Goal: Find specific page/section: Find specific page/section

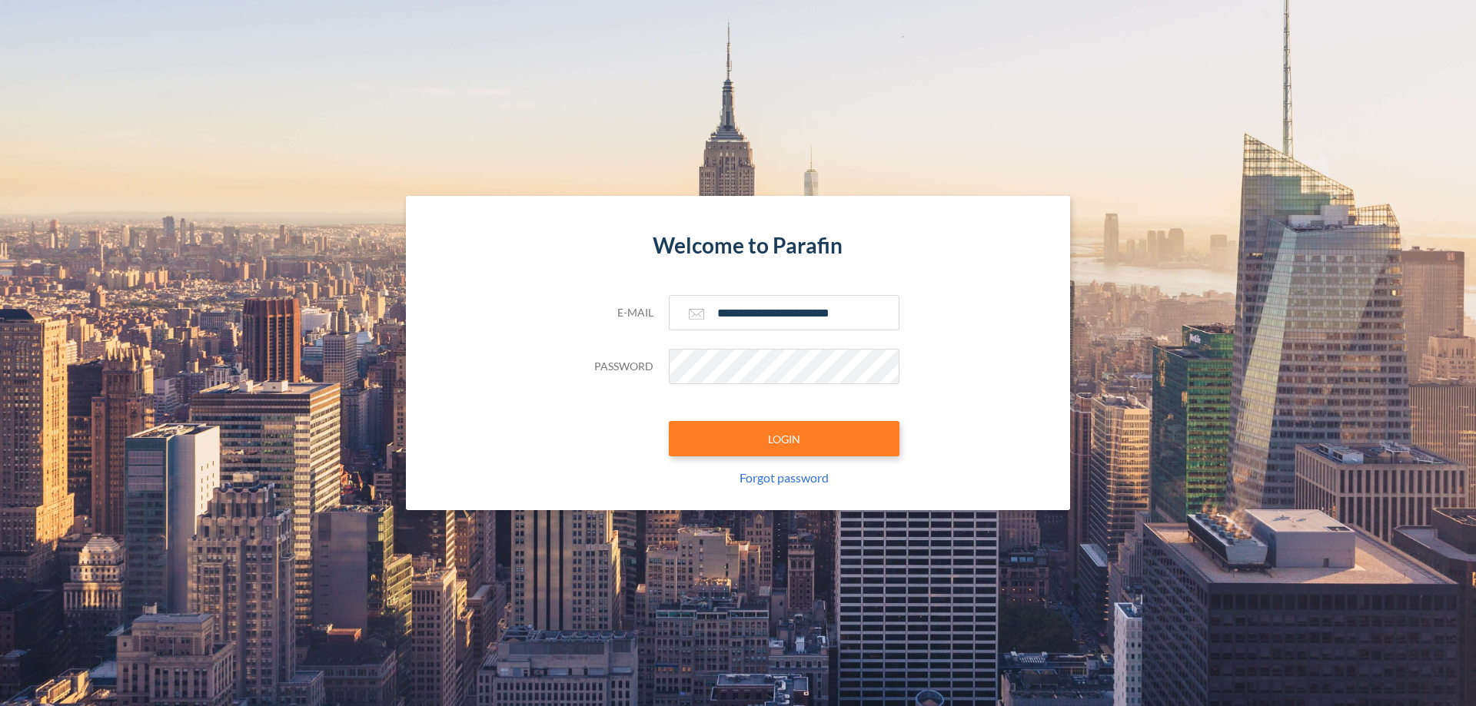
type input "**********"
click at [784, 439] on button "LOGIN" at bounding box center [784, 438] width 231 height 35
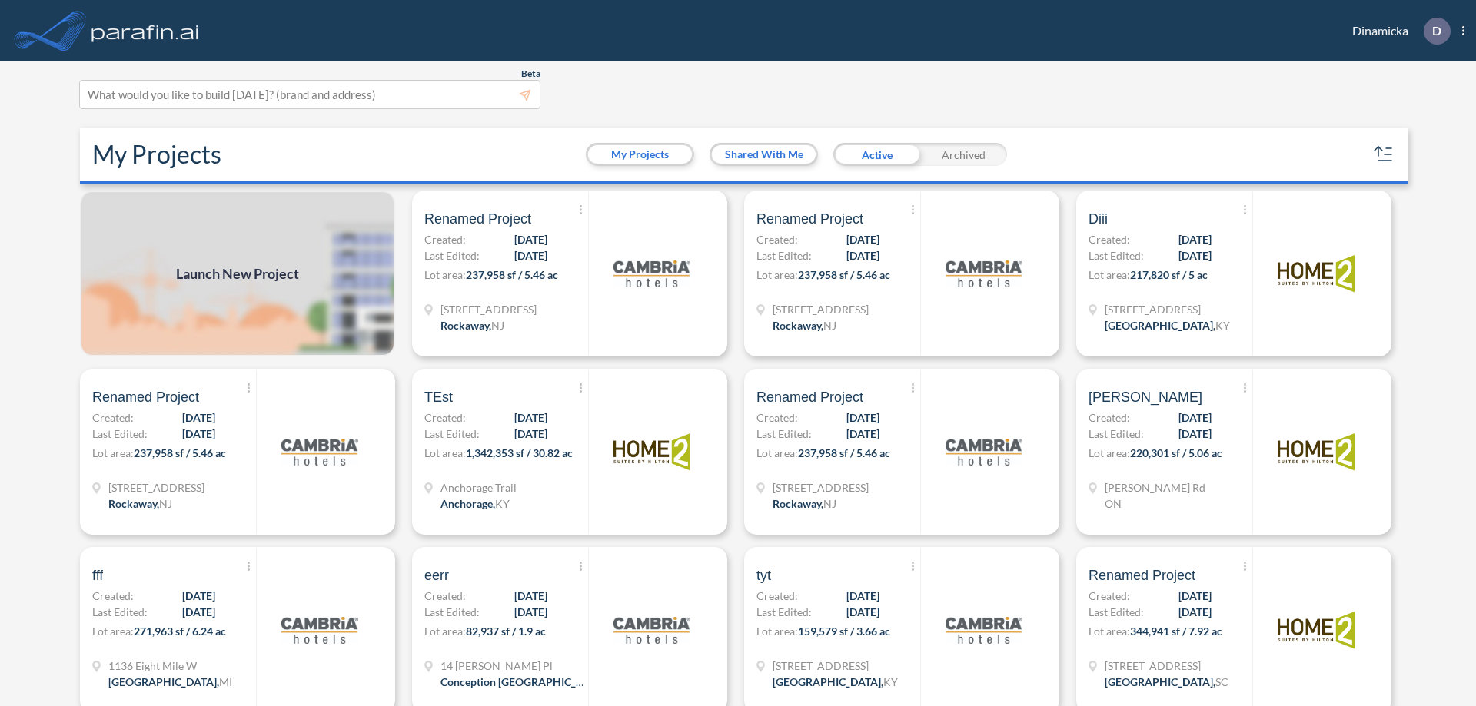
scroll to position [4, 0]
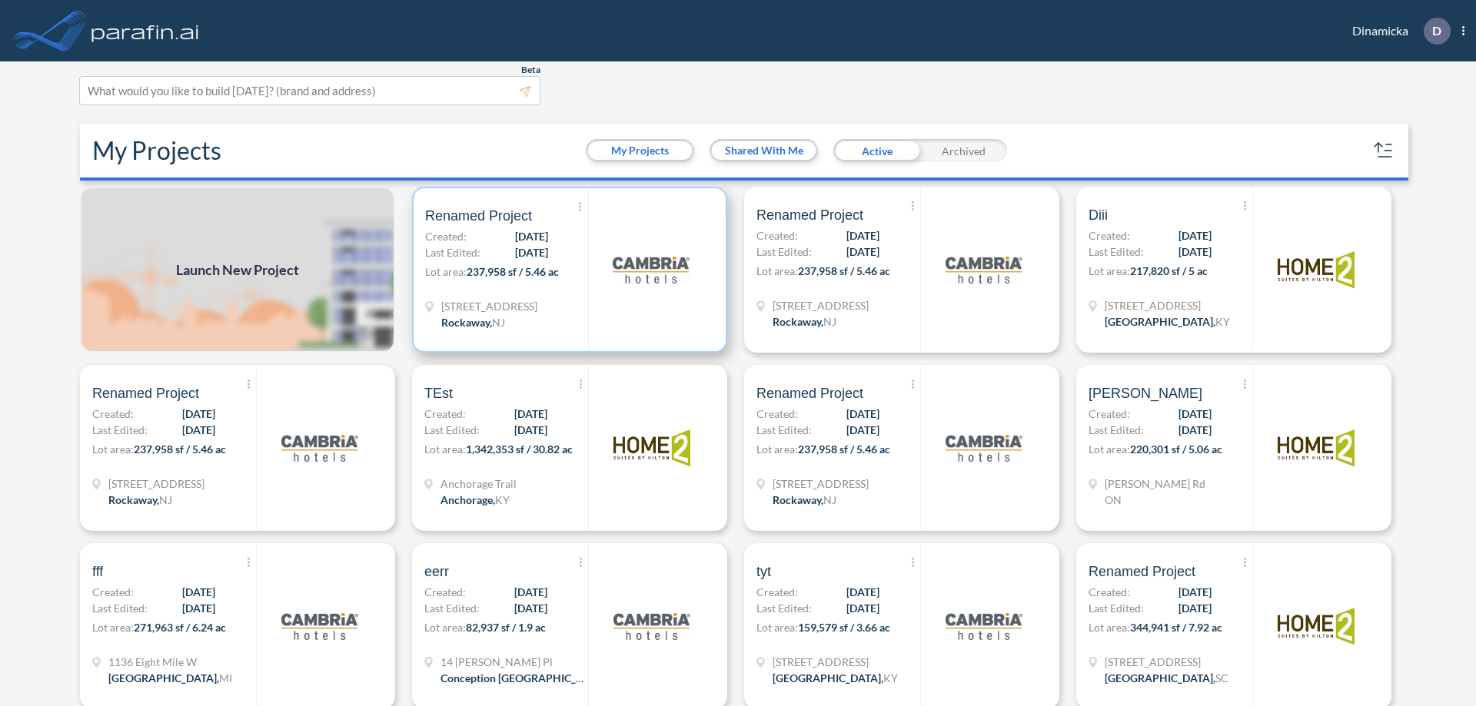
click at [567, 270] on p "Lot area: 237,958 sf / 5.46 ac" at bounding box center [506, 275] width 163 height 22
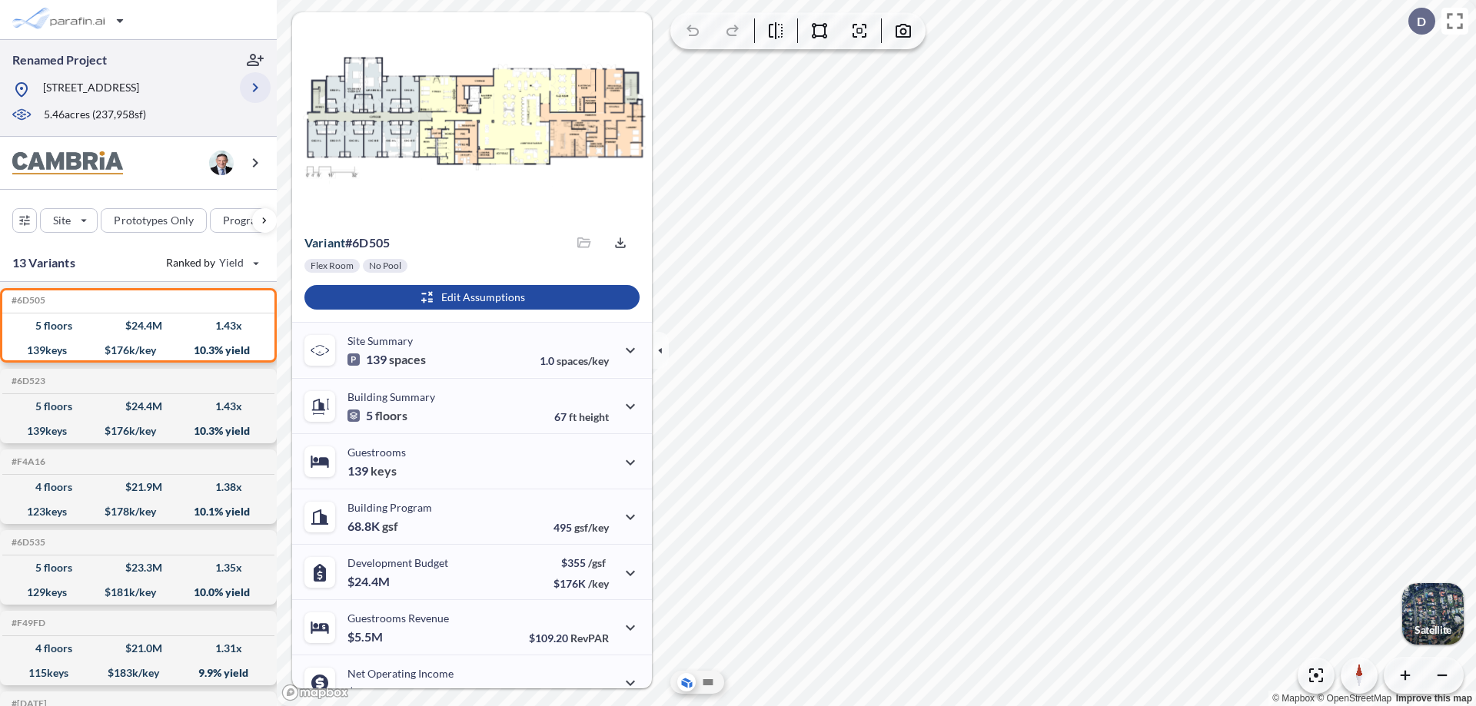
click at [255, 88] on icon "button" at bounding box center [255, 87] width 18 height 18
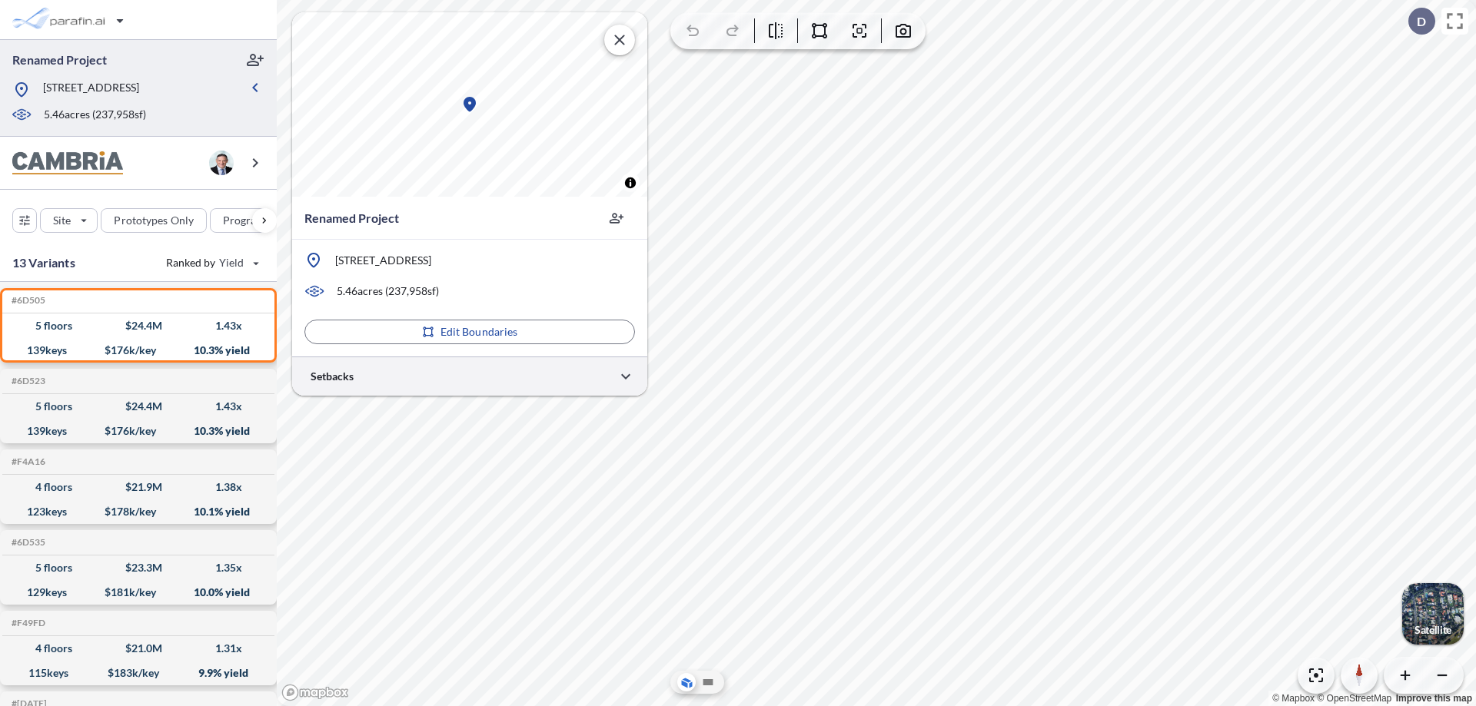
click at [470, 376] on div at bounding box center [469, 376] width 355 height 39
